Goal: Task Accomplishment & Management: Manage account settings

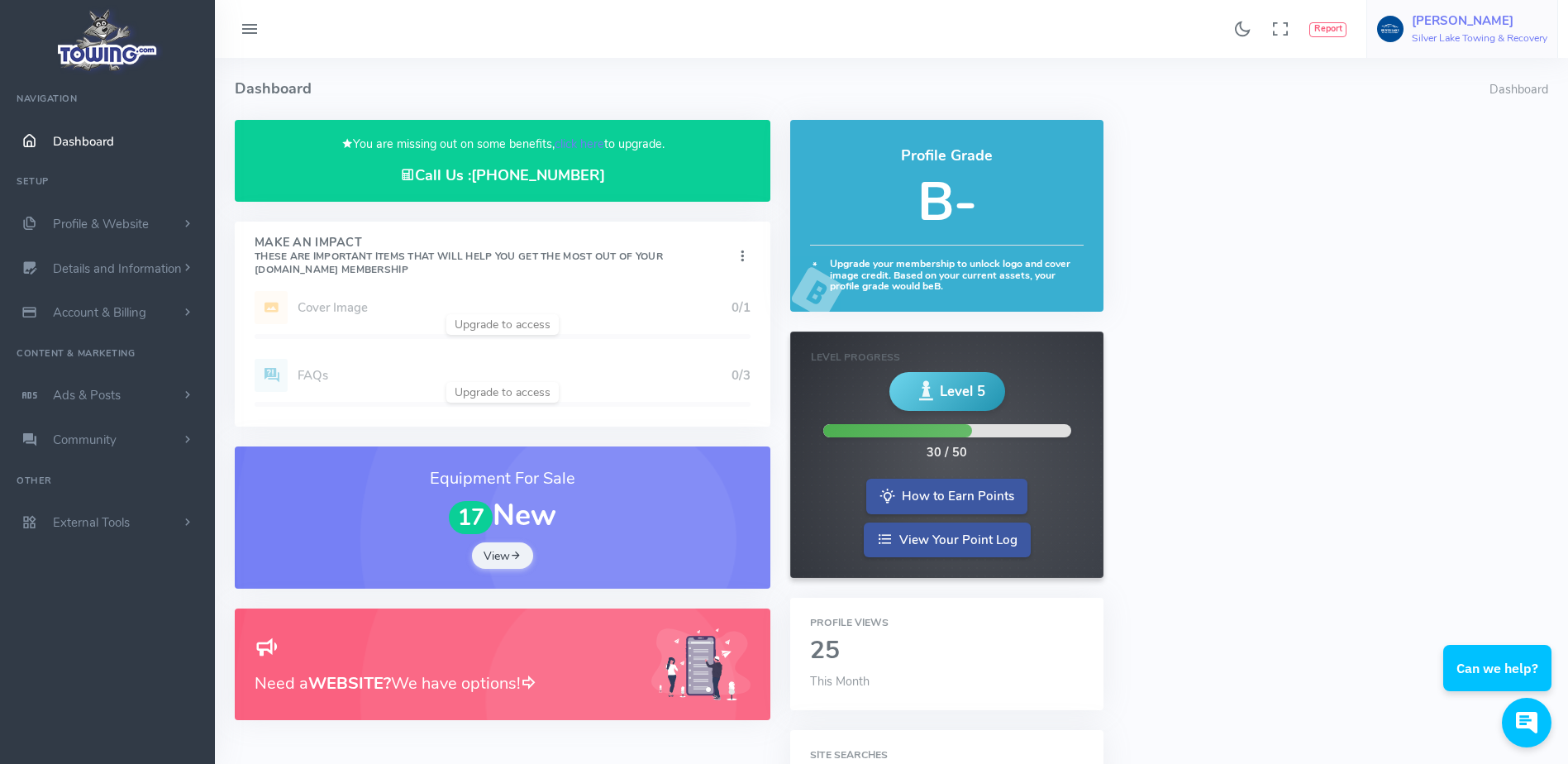
click at [1441, 30] on span "Shawn H Silver Lake Towing & Recovery" at bounding box center [1479, 29] width 136 height 30
click at [1442, 155] on link "Logout" at bounding box center [1477, 158] width 162 height 29
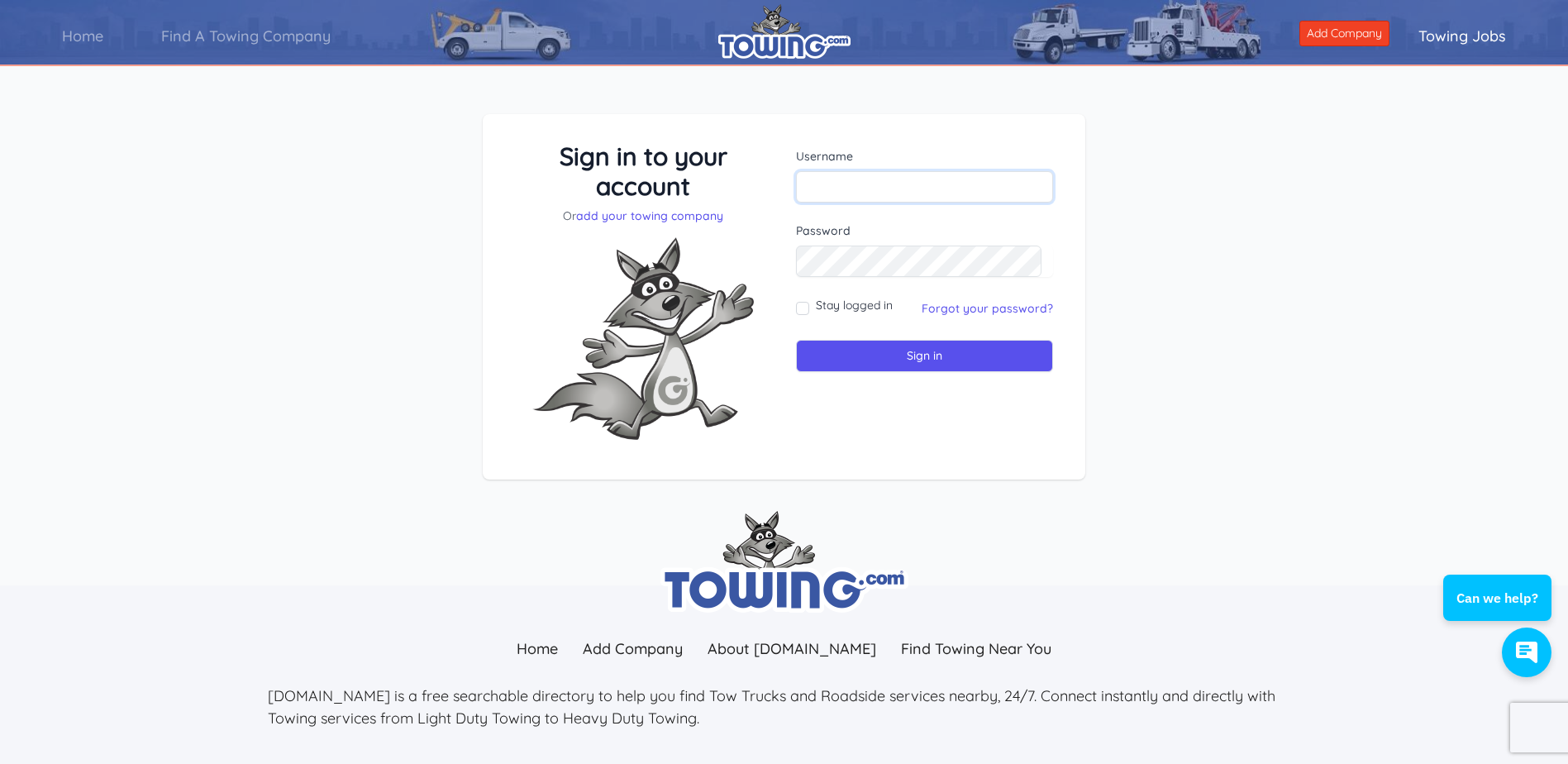
click at [900, 195] on input "text" at bounding box center [924, 187] width 257 height 31
paste input "djtowing2@gmail.com"
type input "djtowing2@gmail.com"
click at [958, 310] on link "Forgot your password?" at bounding box center [988, 309] width 132 height 15
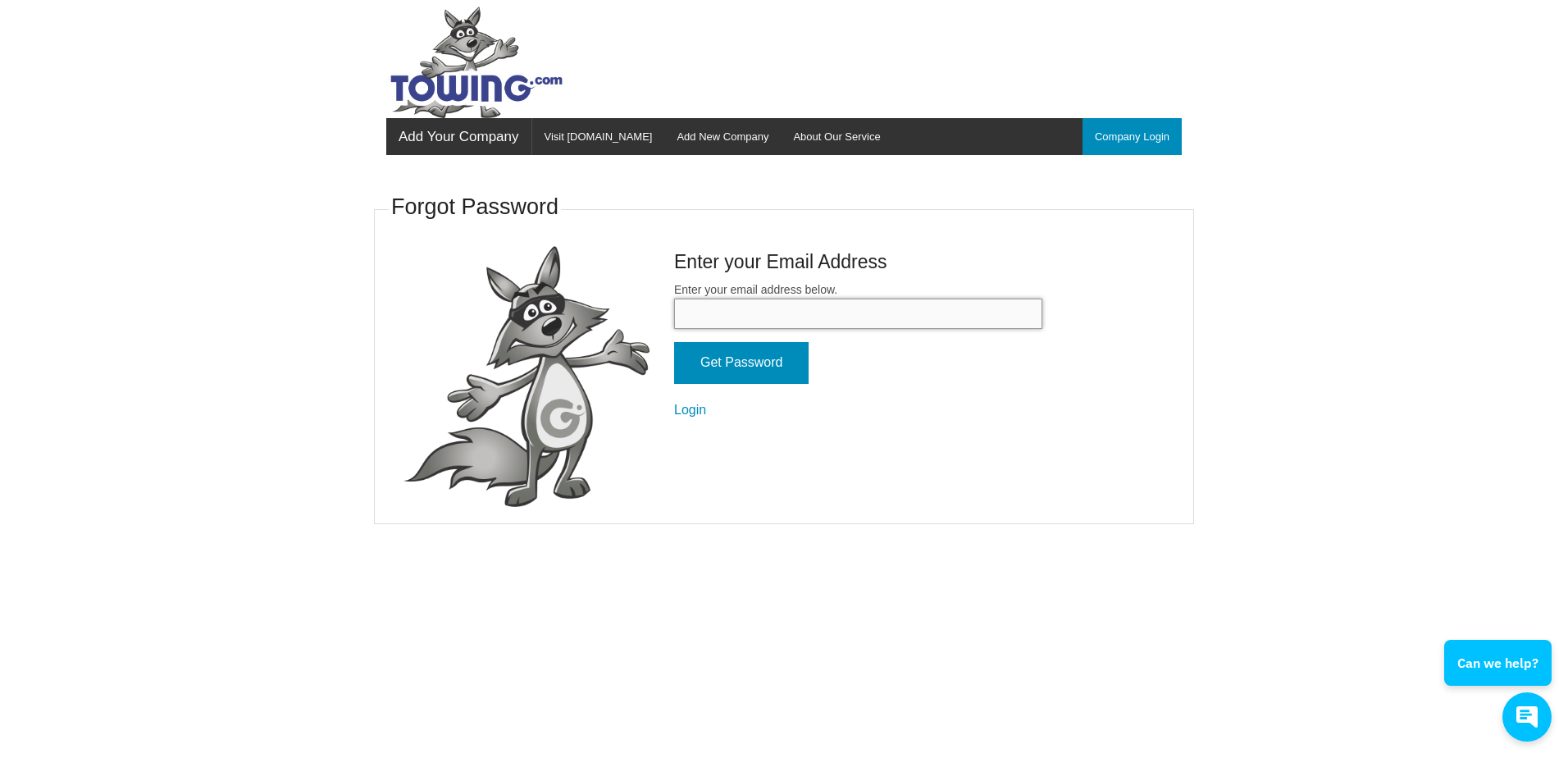
click at [945, 317] on input "Enter your email address below." at bounding box center [859, 314] width 368 height 30
paste input "djtowing2@gmail.com"
type input "djtowing2@gmail.com"
click at [700, 494] on fieldset "Forgot Password Enter your Email Address Enter your email address below. djtowi…" at bounding box center [784, 357] width 820 height 336
click at [729, 363] on input "Get Password" at bounding box center [742, 363] width 135 height 42
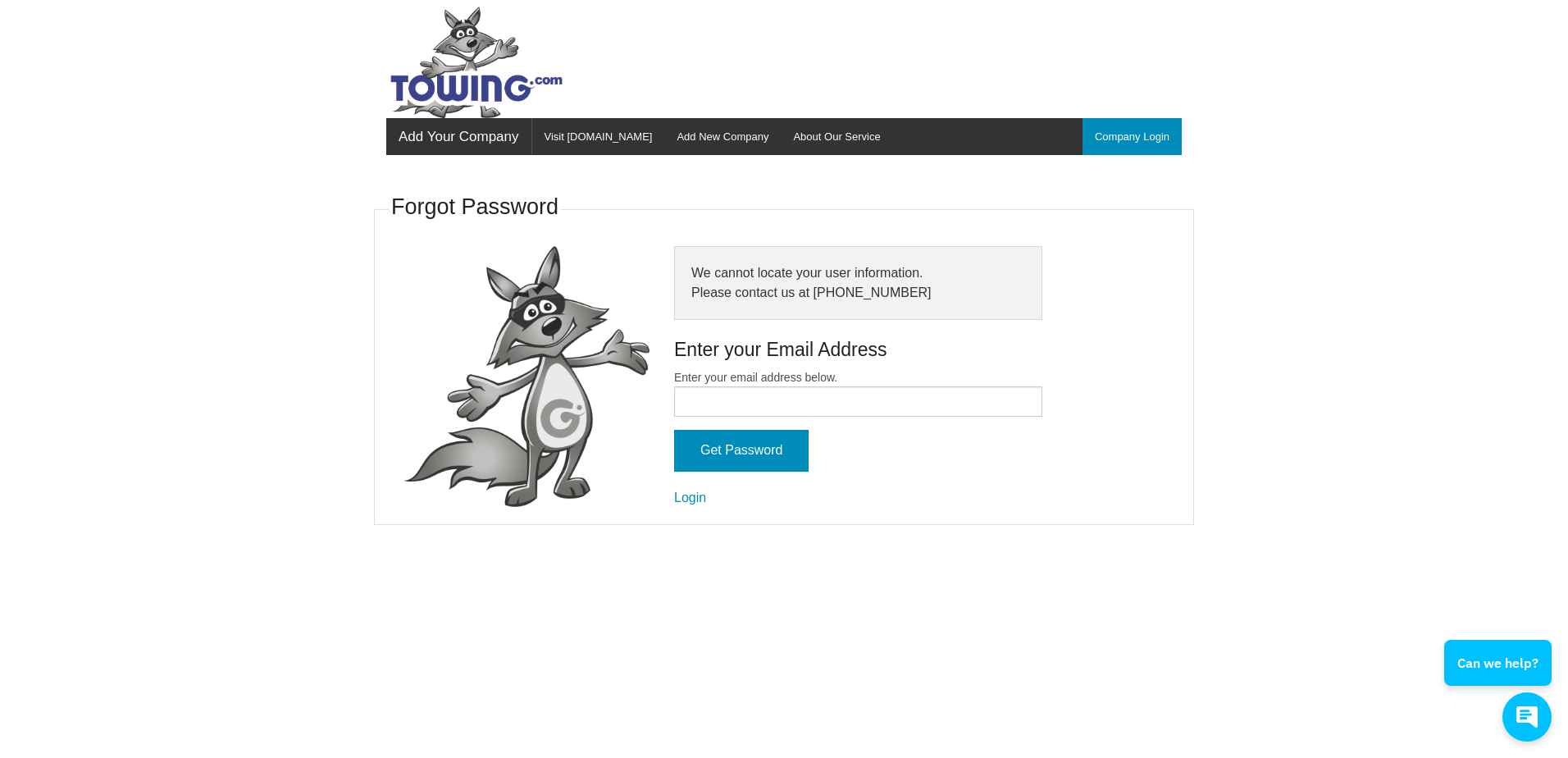
click at [1373, 164] on body "Add Your Company Menu Company Login Visit Towing.com Add New Company About Our …" at bounding box center [784, 379] width 1568 height 758
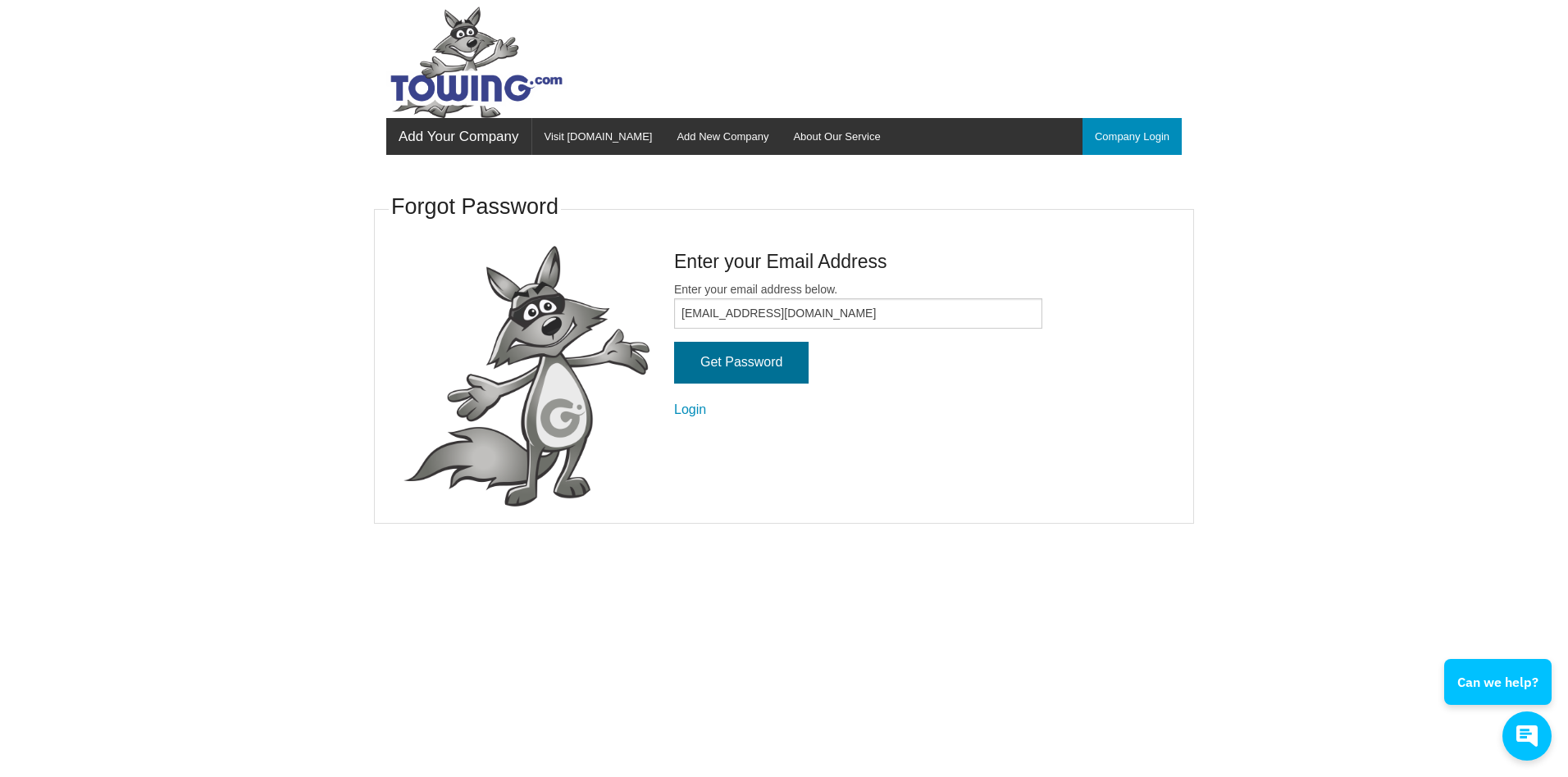
click at [731, 372] on input "Get Password" at bounding box center [742, 362] width 135 height 42
